Goal: Information Seeking & Learning: Find contact information

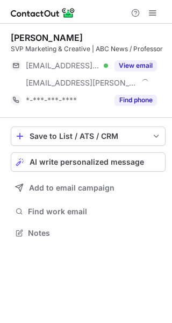
scroll to position [225, 172]
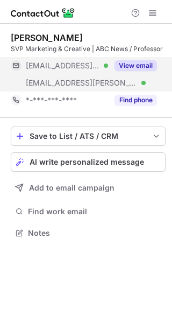
click at [134, 67] on button "View email" at bounding box center [136, 65] width 42 height 11
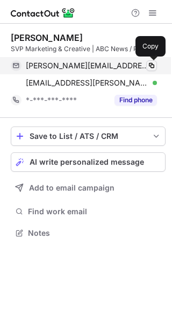
click at [155, 65] on span at bounding box center [151, 65] width 9 height 9
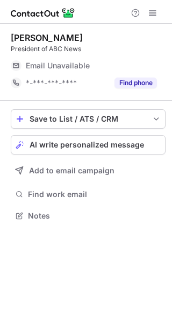
scroll to position [208, 172]
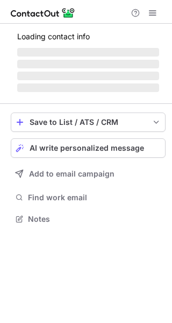
scroll to position [208, 172]
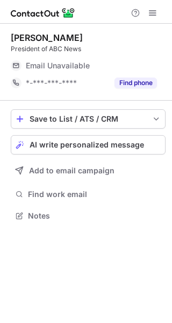
click at [46, 66] on span "Email Unavailable" at bounding box center [58, 66] width 64 height 10
